Goal: Task Accomplishment & Management: Use online tool/utility

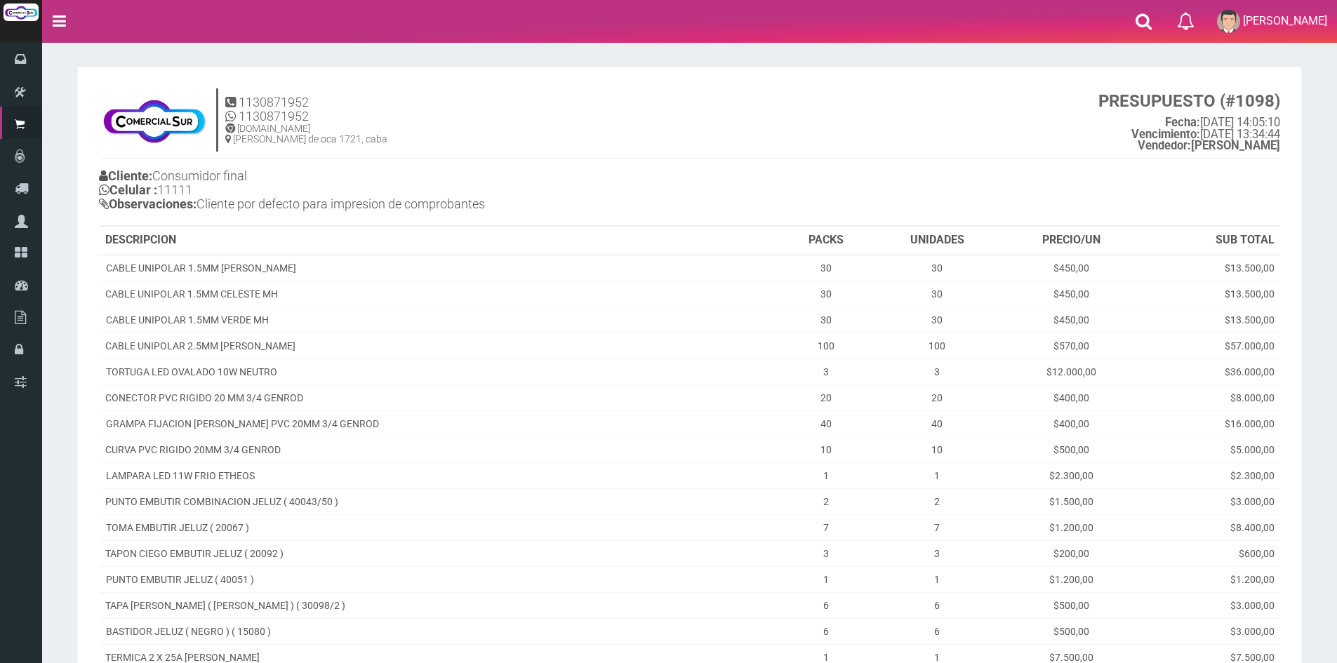
scroll to position [338, 0]
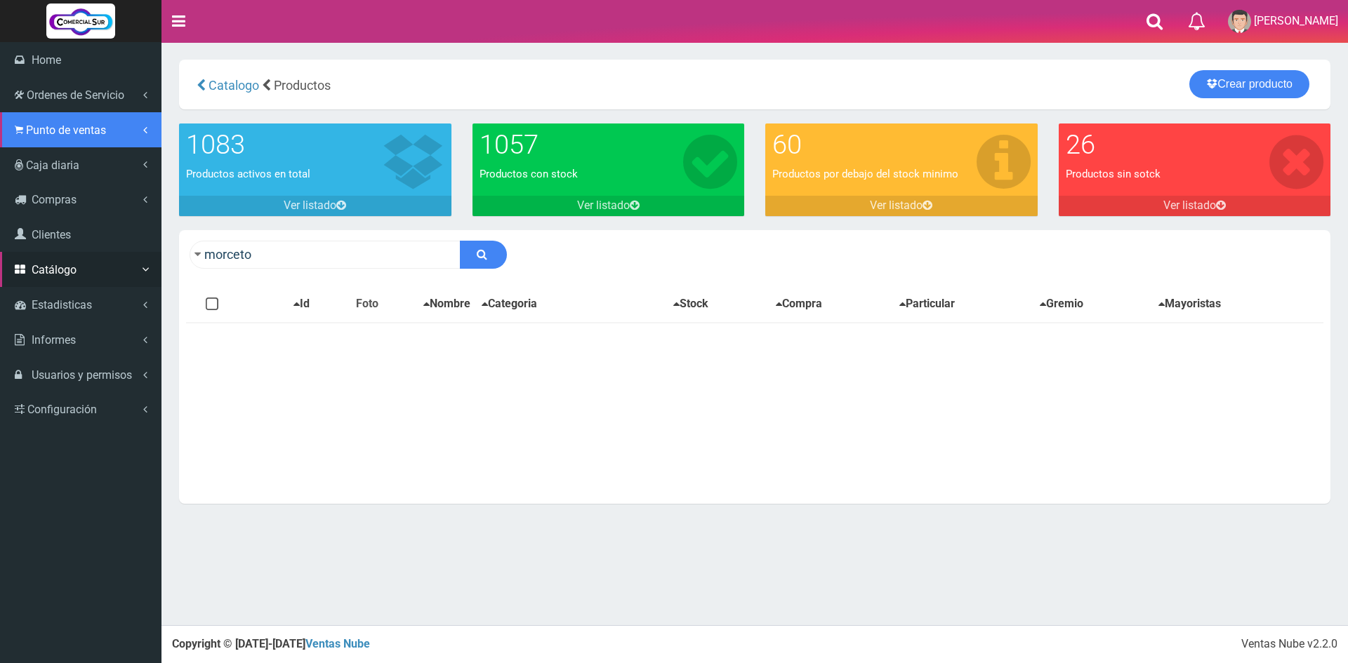
click at [45, 135] on span "Punto de ventas" at bounding box center [66, 130] width 80 height 13
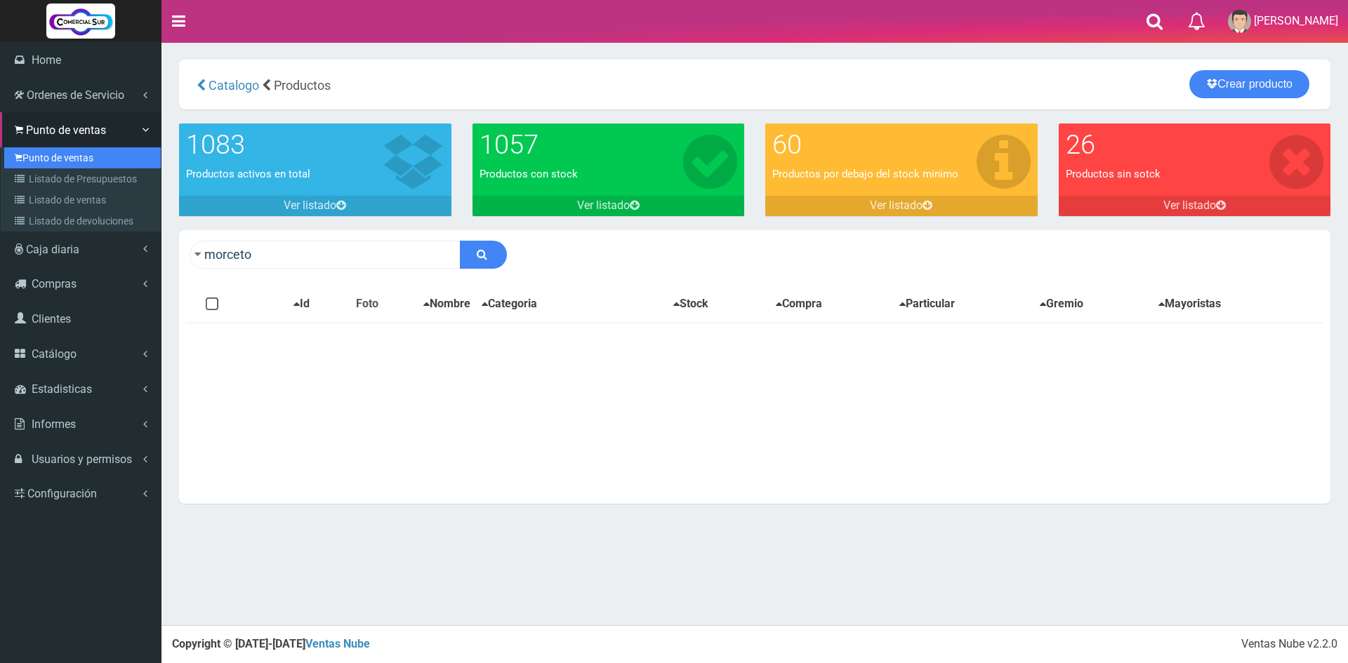
click at [44, 157] on link "Punto de ventas" at bounding box center [82, 157] width 157 height 21
